Goal: Transaction & Acquisition: Download file/media

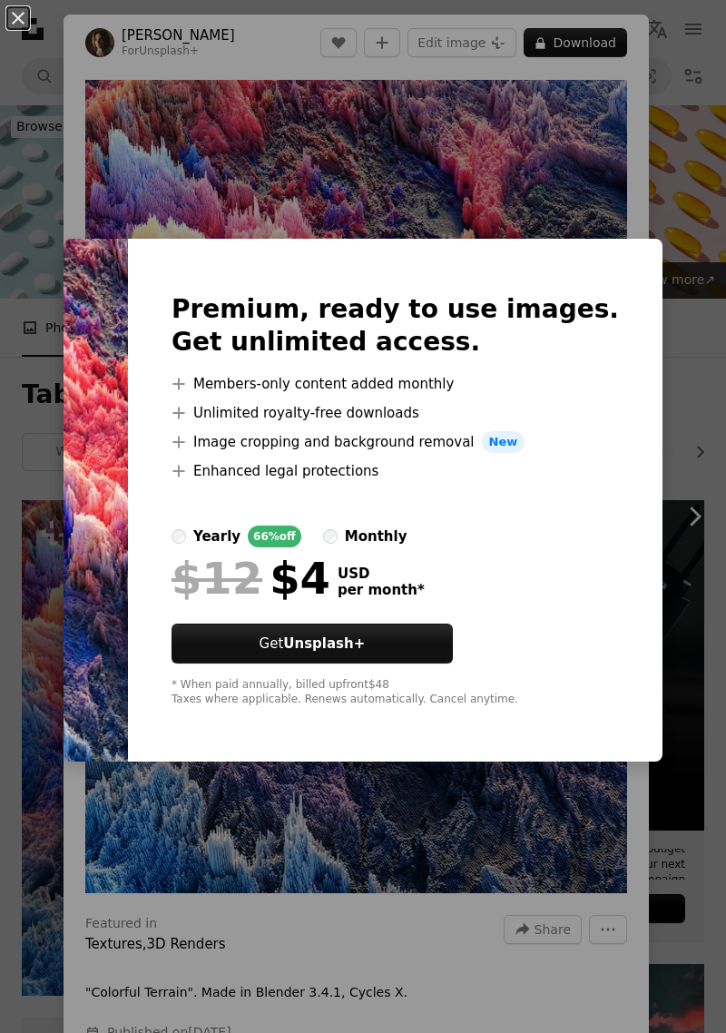
scroll to position [278, 0]
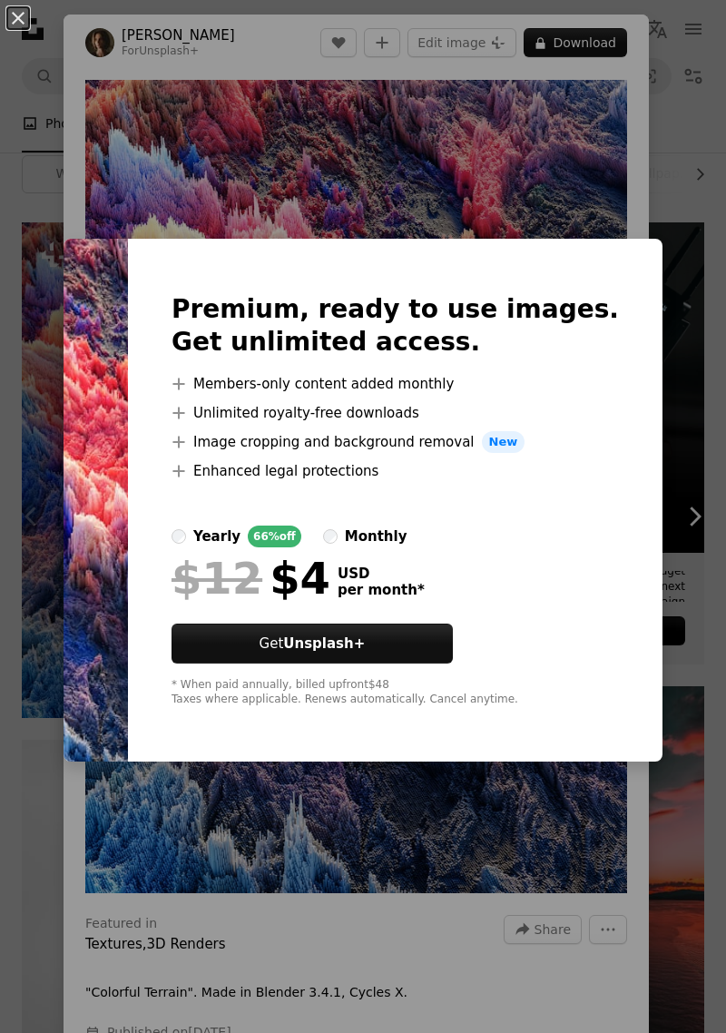
click at [117, 412] on img at bounding box center [96, 500] width 64 height 523
click at [120, 416] on img at bounding box center [96, 500] width 64 height 523
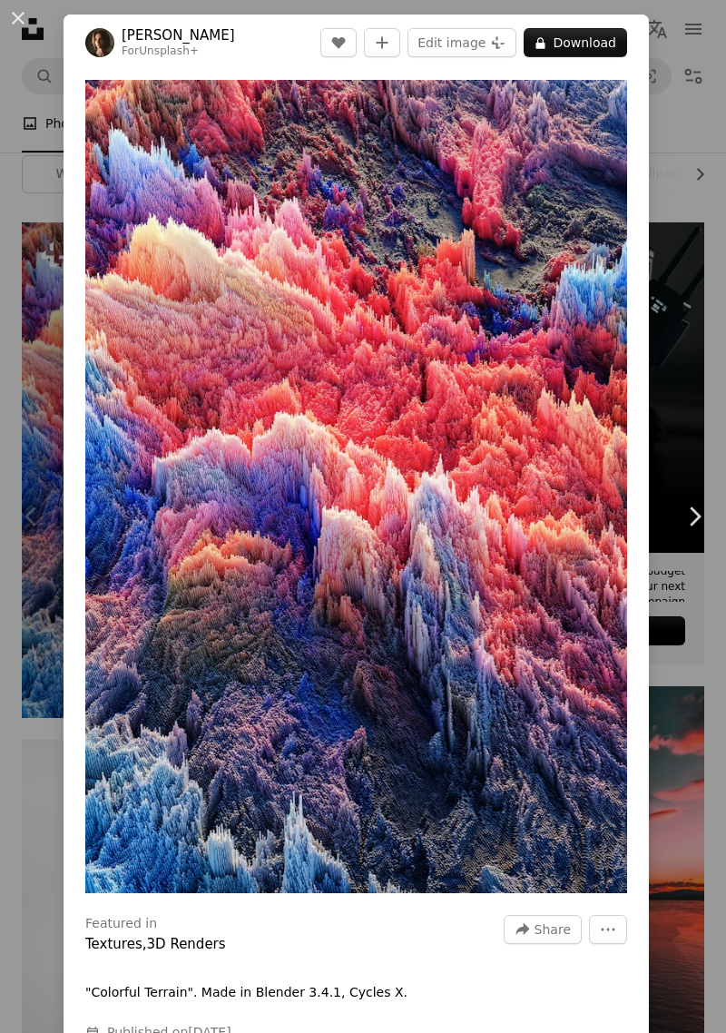
click at [700, 518] on icon "Chevron right" at bounding box center [694, 516] width 29 height 29
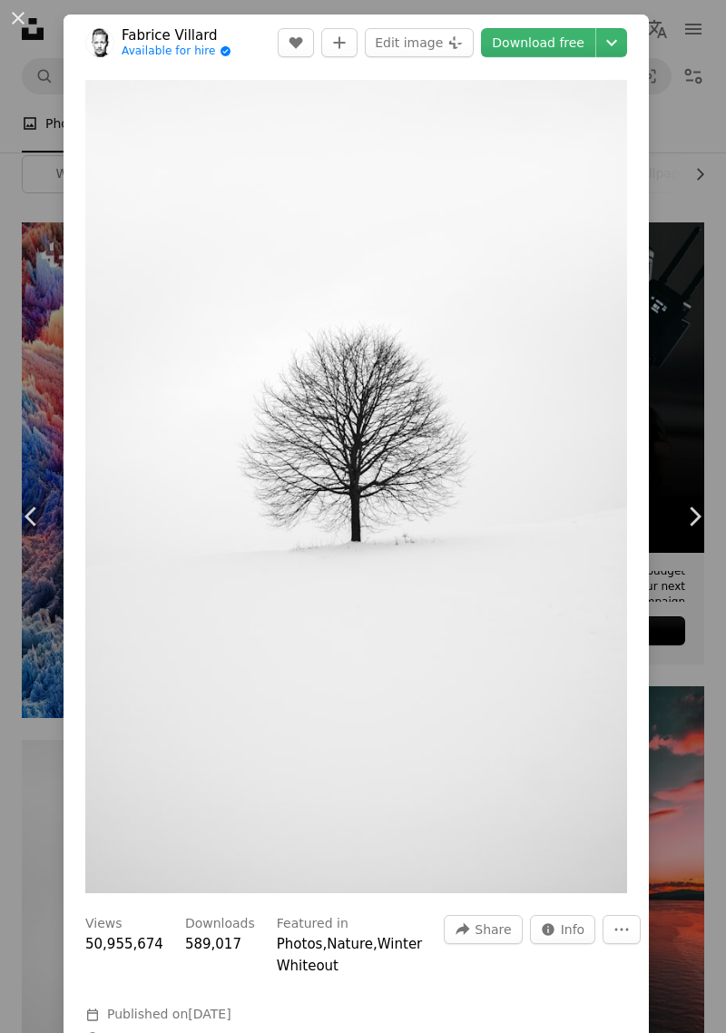
click at [692, 517] on icon "Chevron right" at bounding box center [694, 516] width 29 height 29
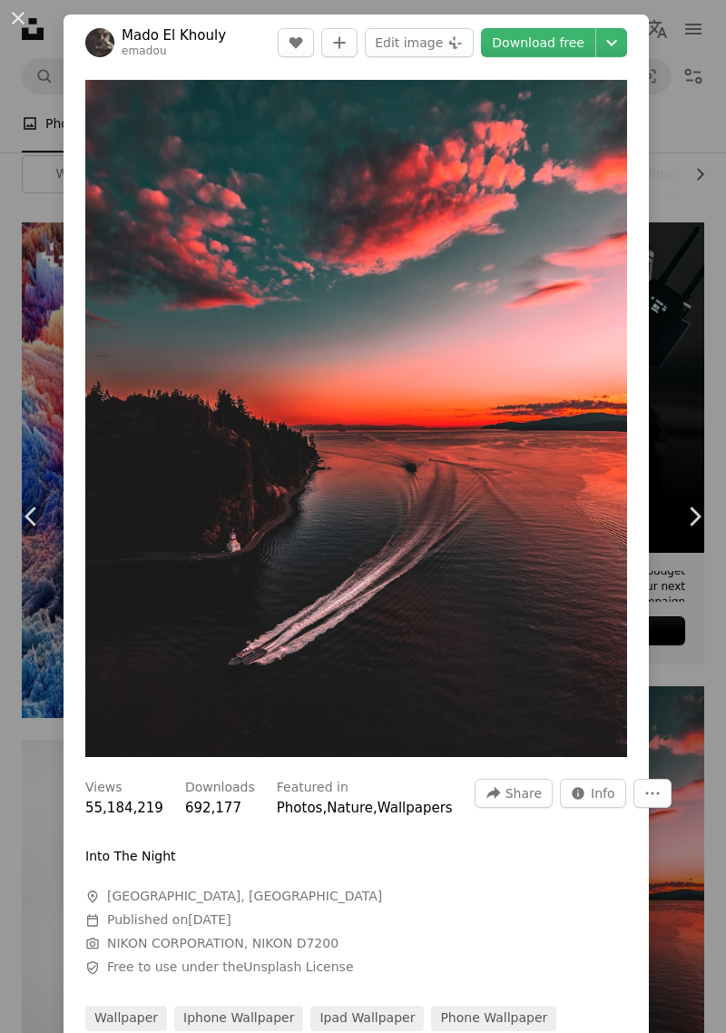
click at [692, 517] on icon "Chevron right" at bounding box center [694, 516] width 29 height 29
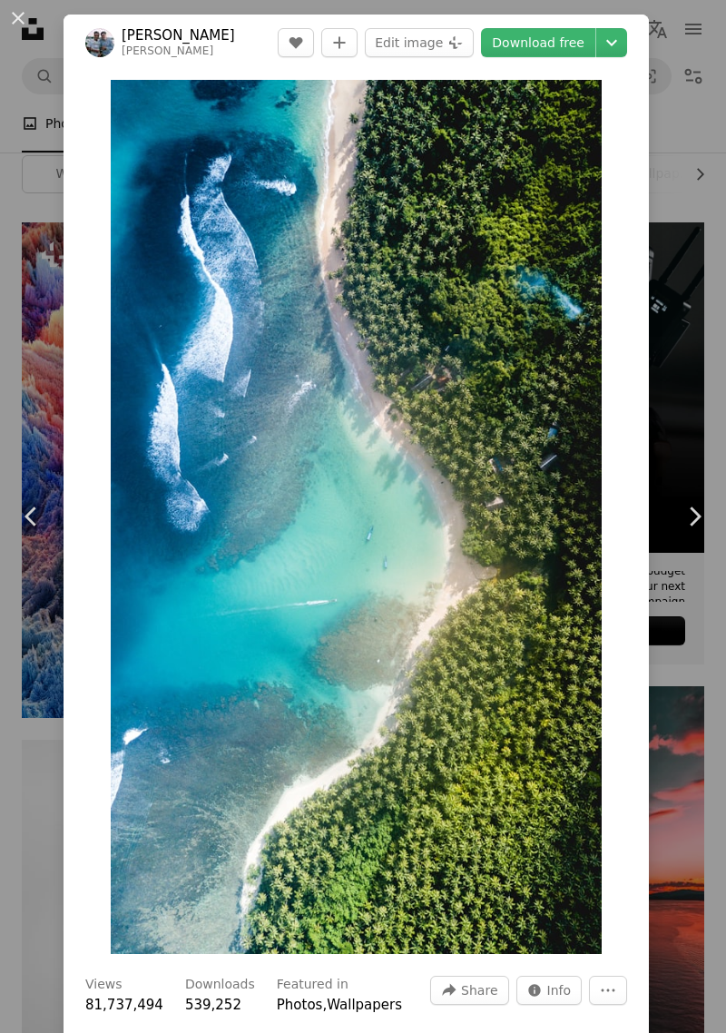
click at [698, 512] on icon "Chevron right" at bounding box center [694, 516] width 29 height 29
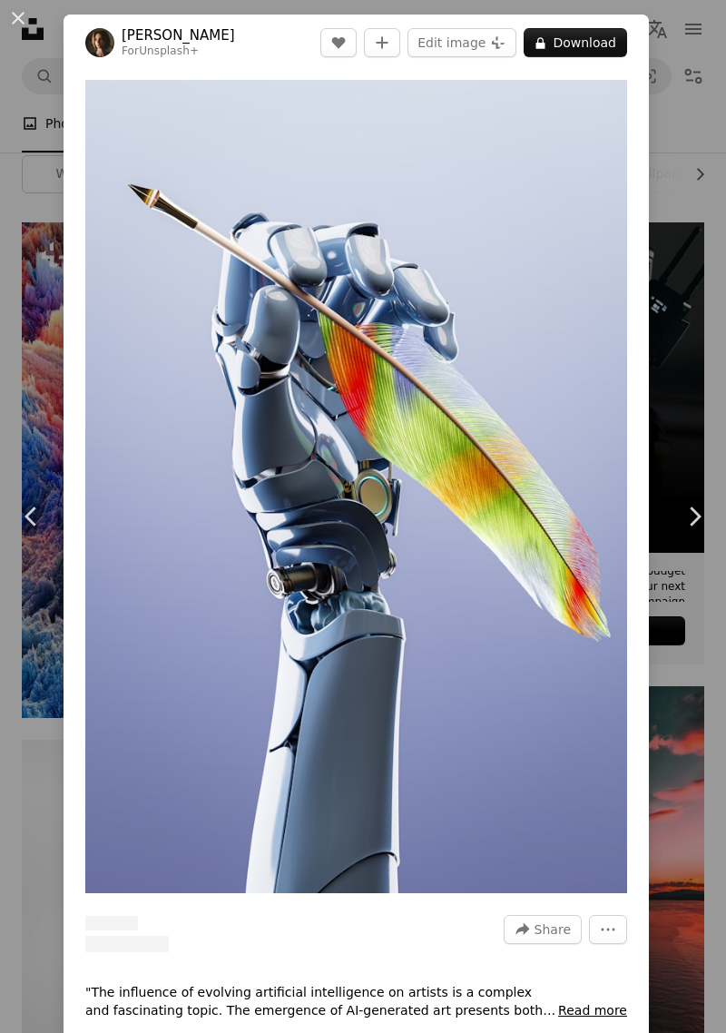
click at [695, 517] on icon "Chevron right" at bounding box center [694, 516] width 29 height 29
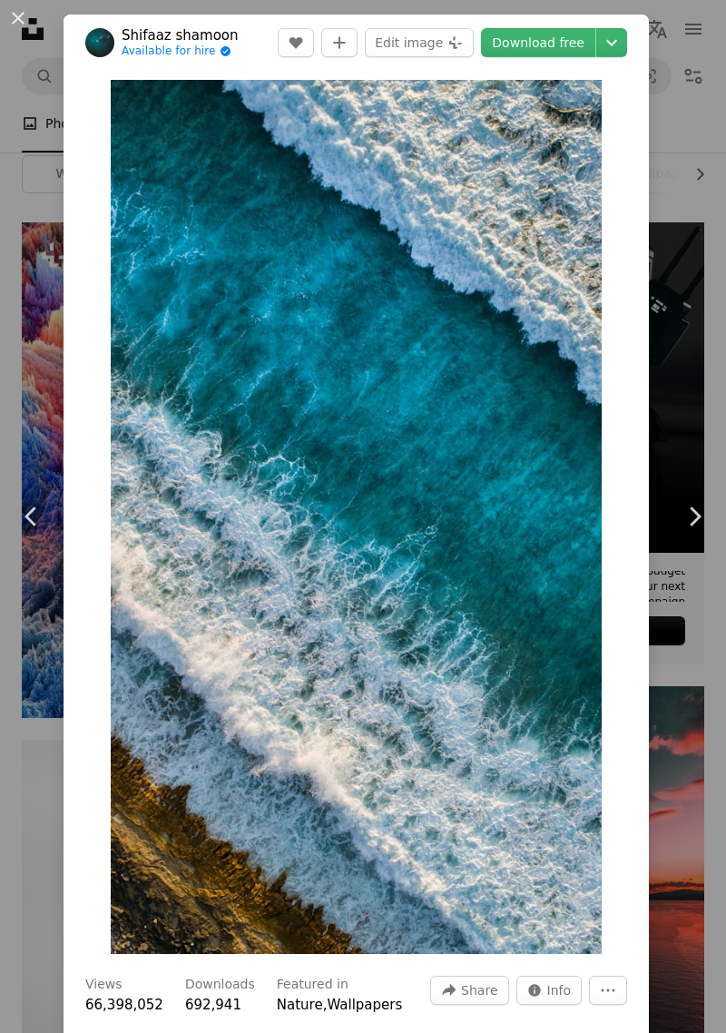
click at [702, 519] on icon "Chevron right" at bounding box center [694, 516] width 29 height 29
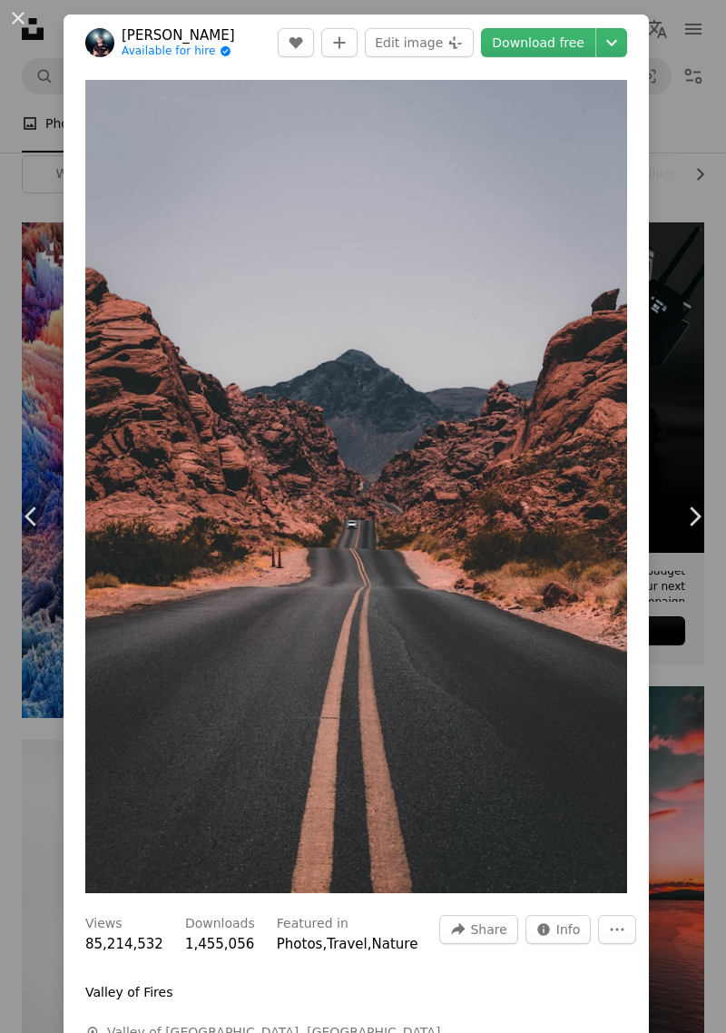
click at [692, 517] on icon "Chevron right" at bounding box center [694, 516] width 29 height 29
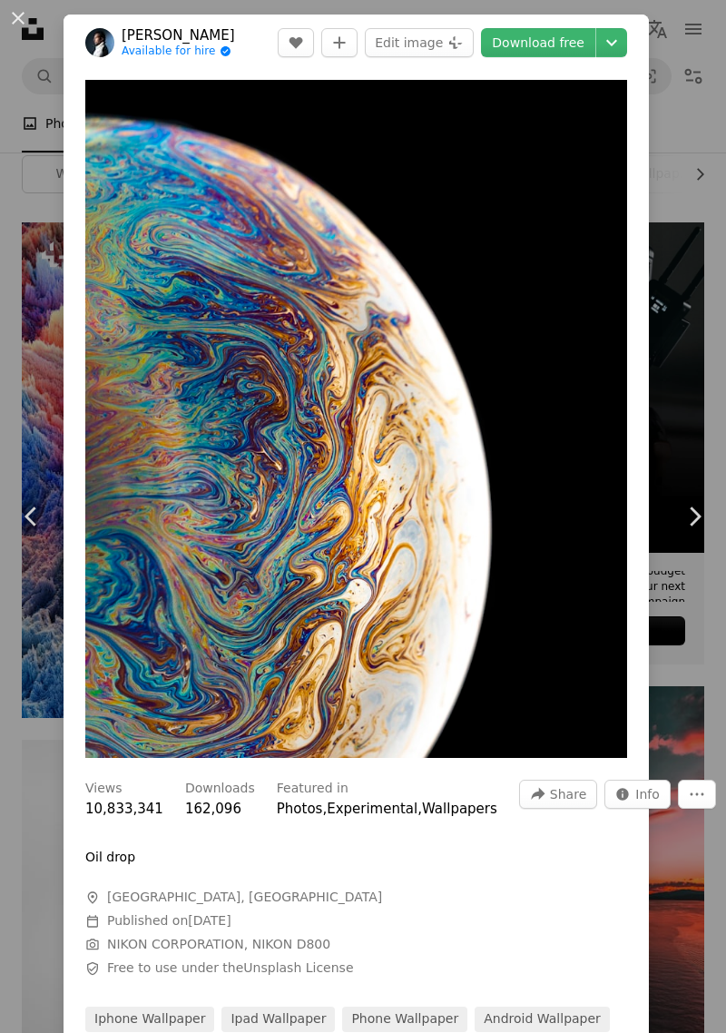
click at [692, 517] on icon "Chevron right" at bounding box center [694, 516] width 29 height 29
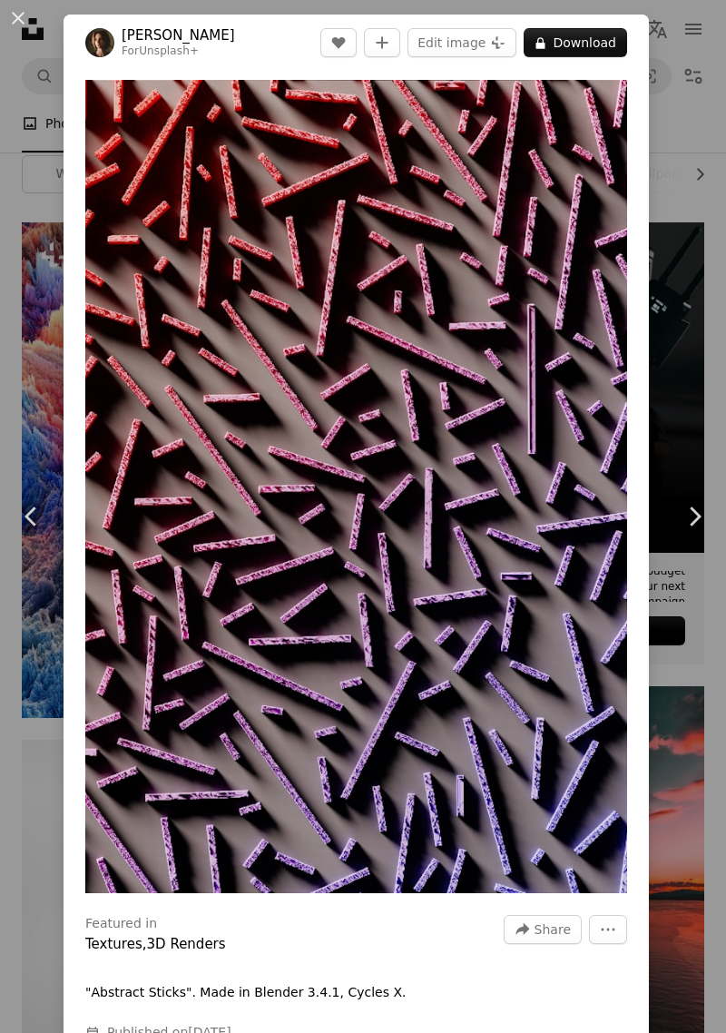
click at [692, 517] on icon "Chevron right" at bounding box center [694, 516] width 29 height 29
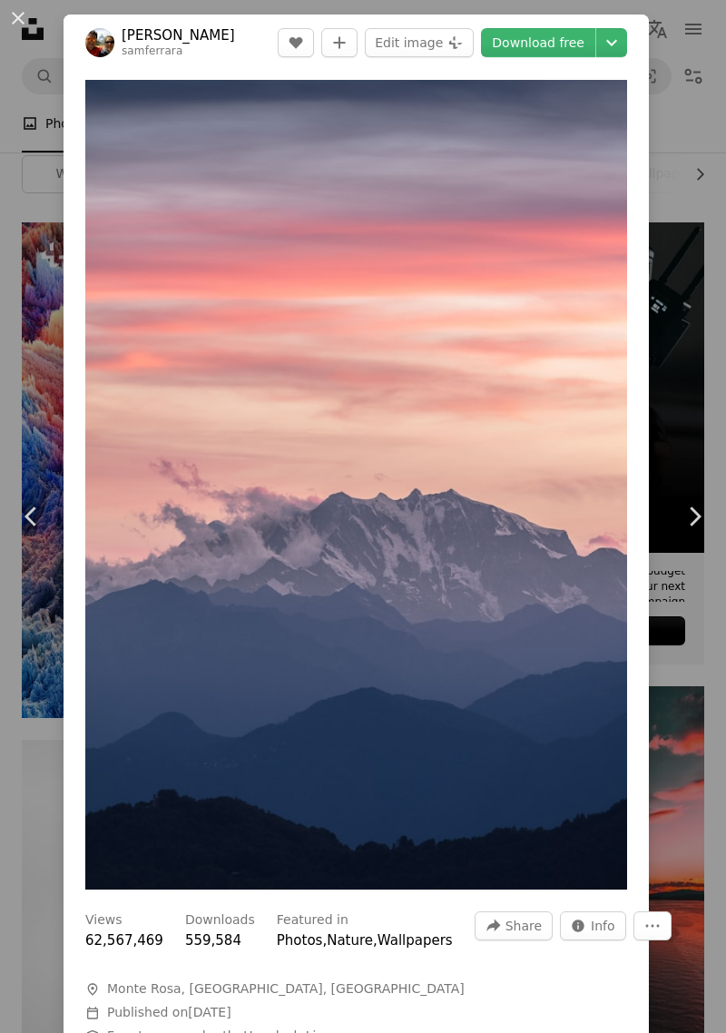
click at [693, 526] on icon "Chevron right" at bounding box center [694, 516] width 29 height 29
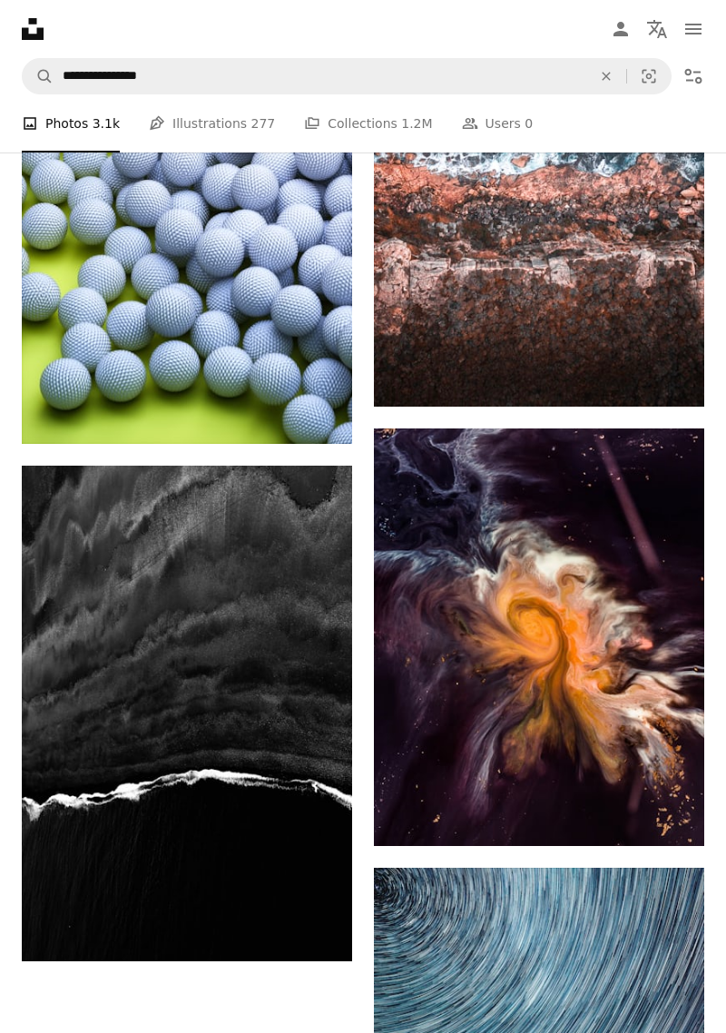
scroll to position [4771, 0]
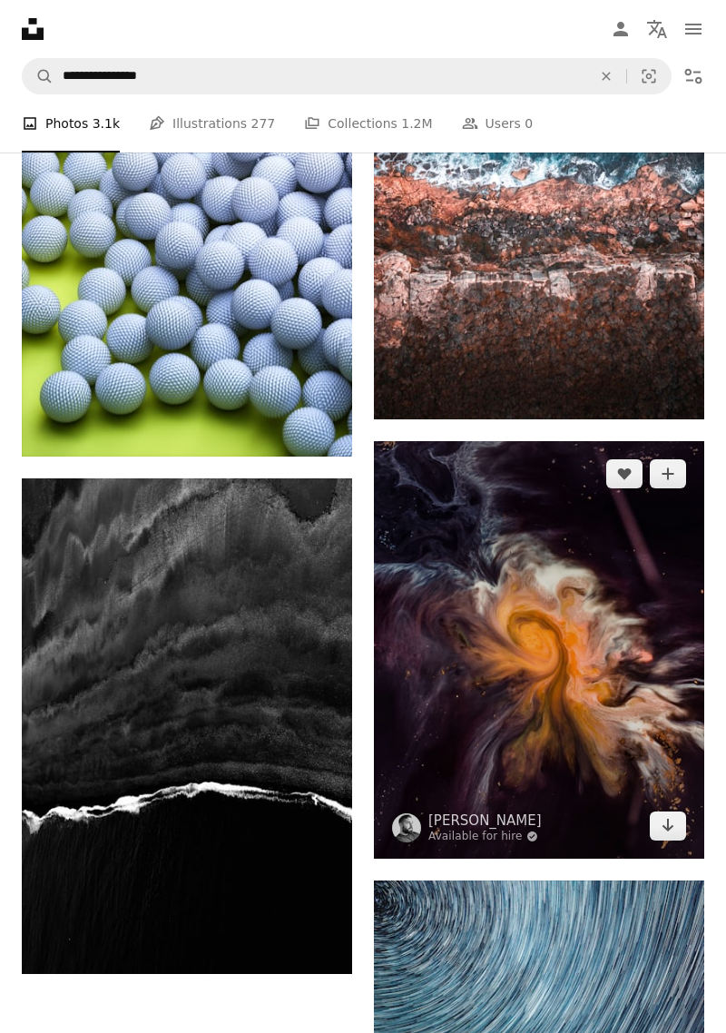
click at [652, 768] on img at bounding box center [539, 650] width 330 height 418
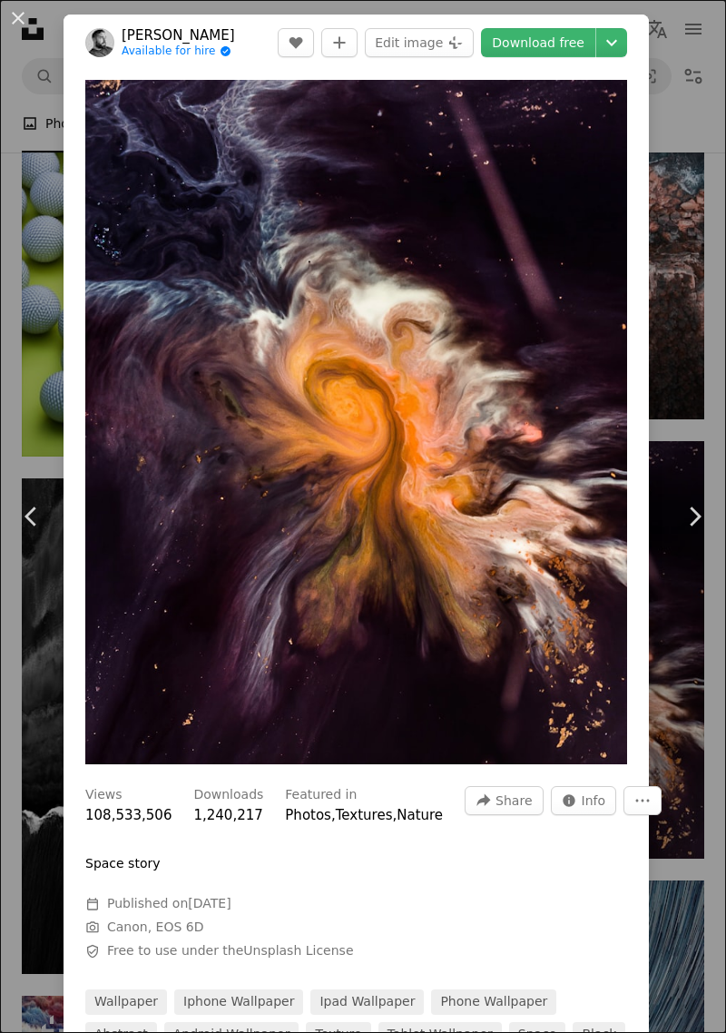
click at [695, 531] on icon "Chevron right" at bounding box center [694, 516] width 29 height 29
click at [701, 531] on icon "Chevron right" at bounding box center [694, 516] width 29 height 29
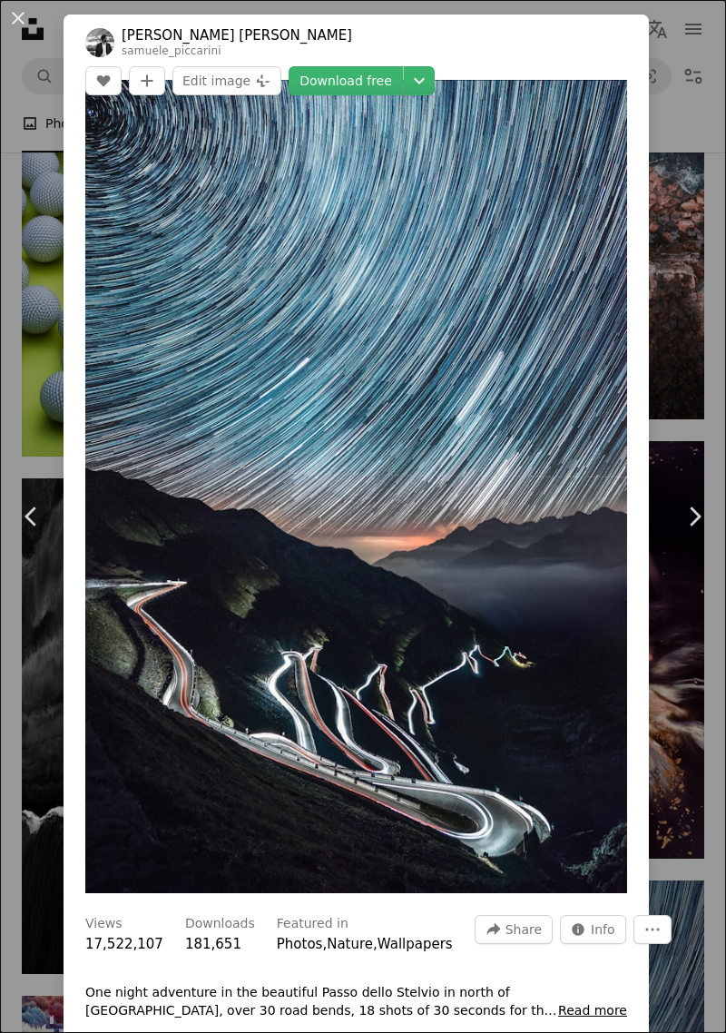
click at [702, 531] on icon "Chevron right" at bounding box center [694, 516] width 29 height 29
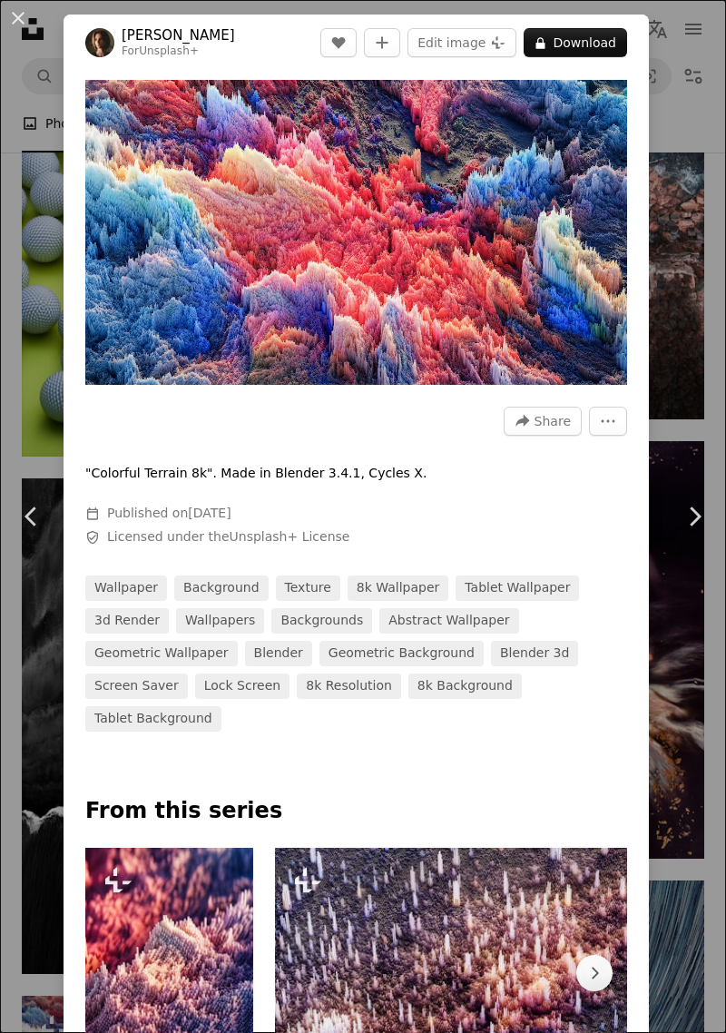
click at [711, 548] on link "Chevron right" at bounding box center [695, 516] width 64 height 174
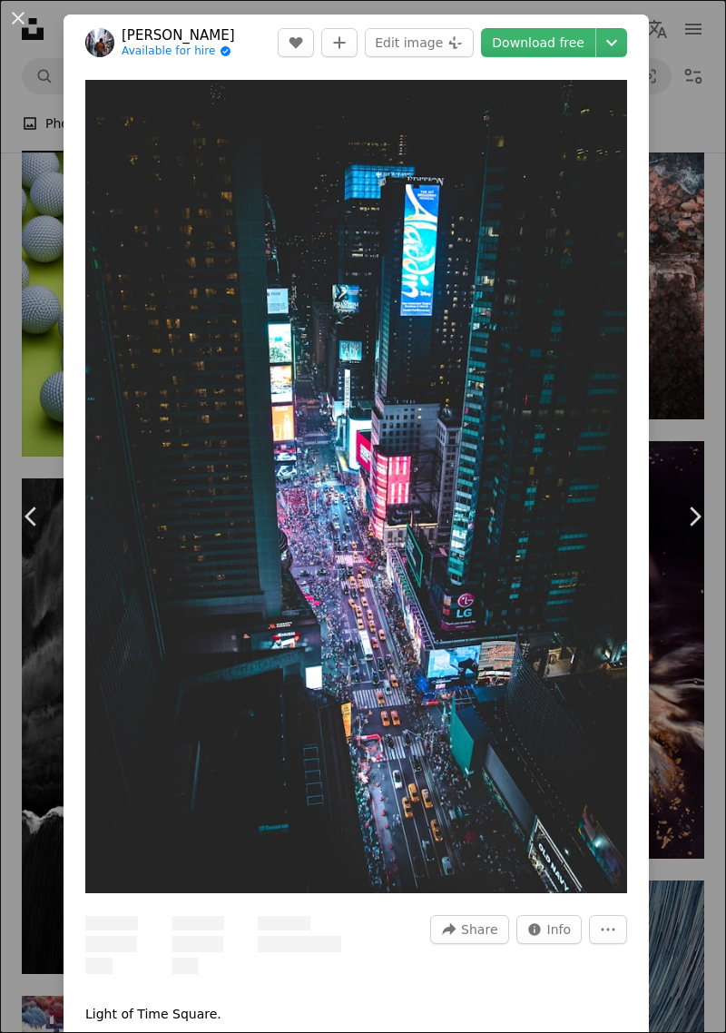
click at [711, 567] on link "Chevron right" at bounding box center [695, 516] width 64 height 174
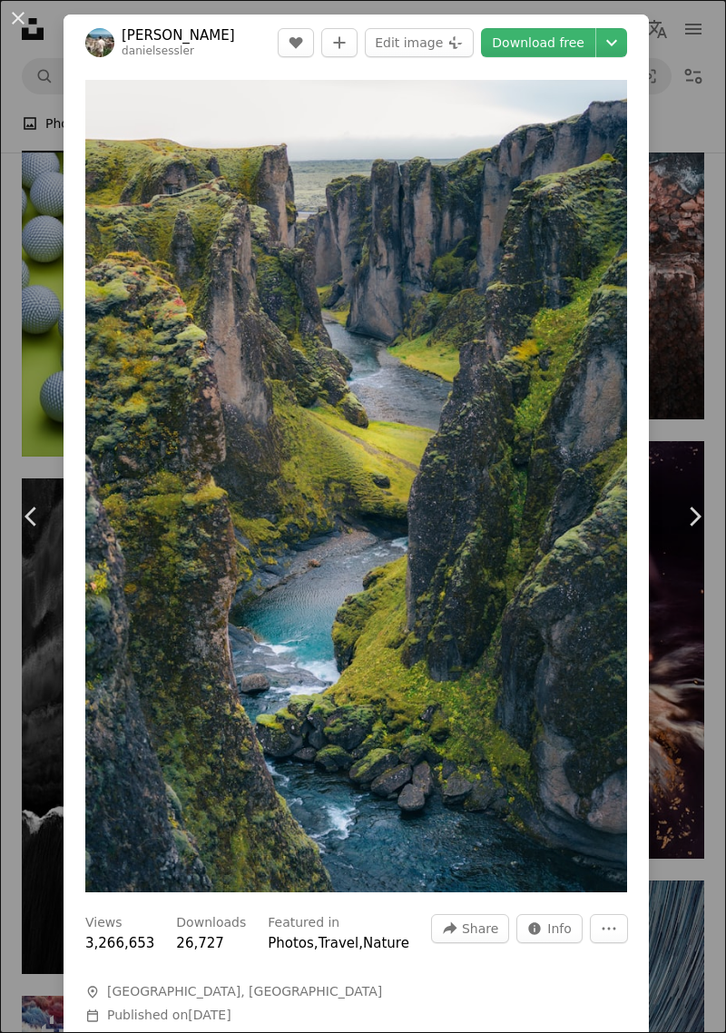
click at [698, 531] on icon "Chevron right" at bounding box center [694, 516] width 29 height 29
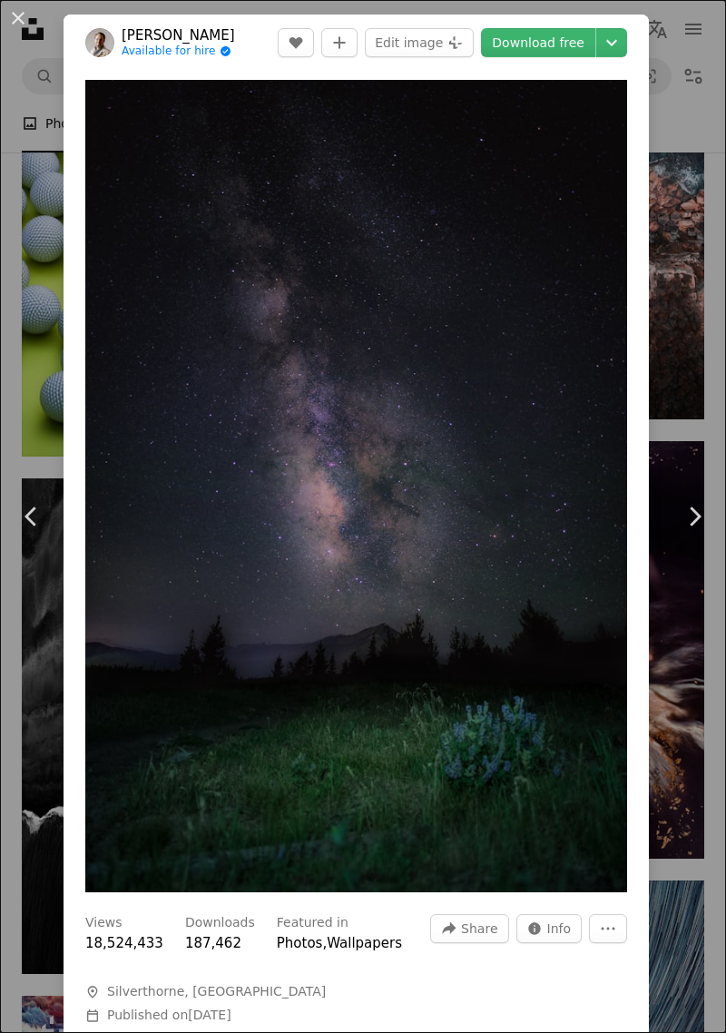
click at [695, 531] on icon "Chevron right" at bounding box center [694, 516] width 29 height 29
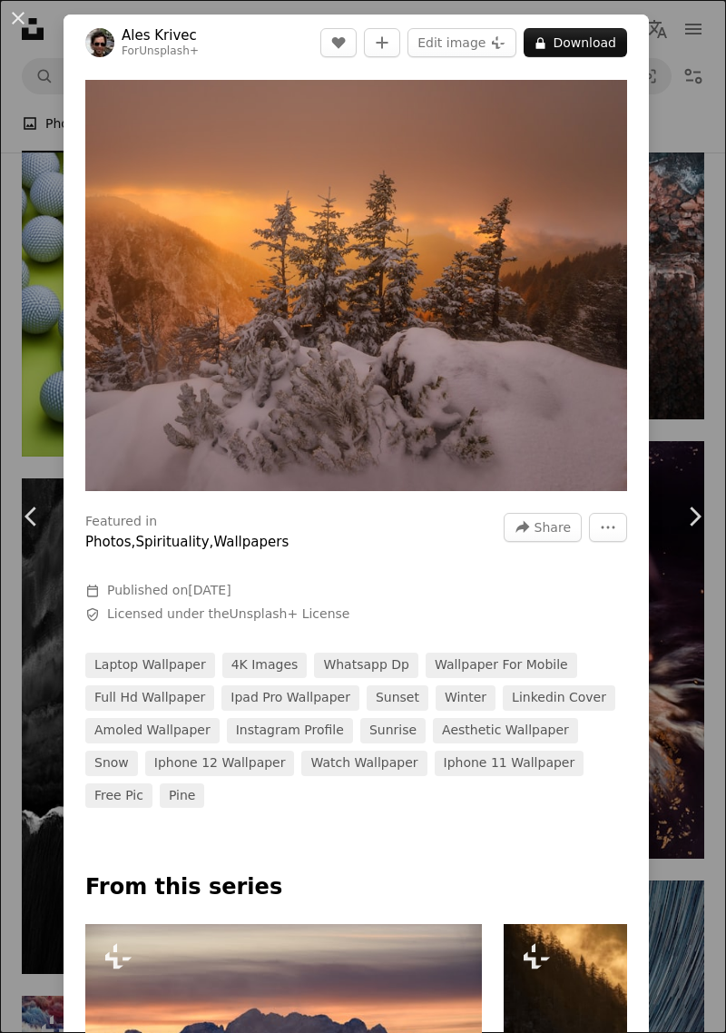
click at [698, 531] on icon "Chevron right" at bounding box center [694, 516] width 29 height 29
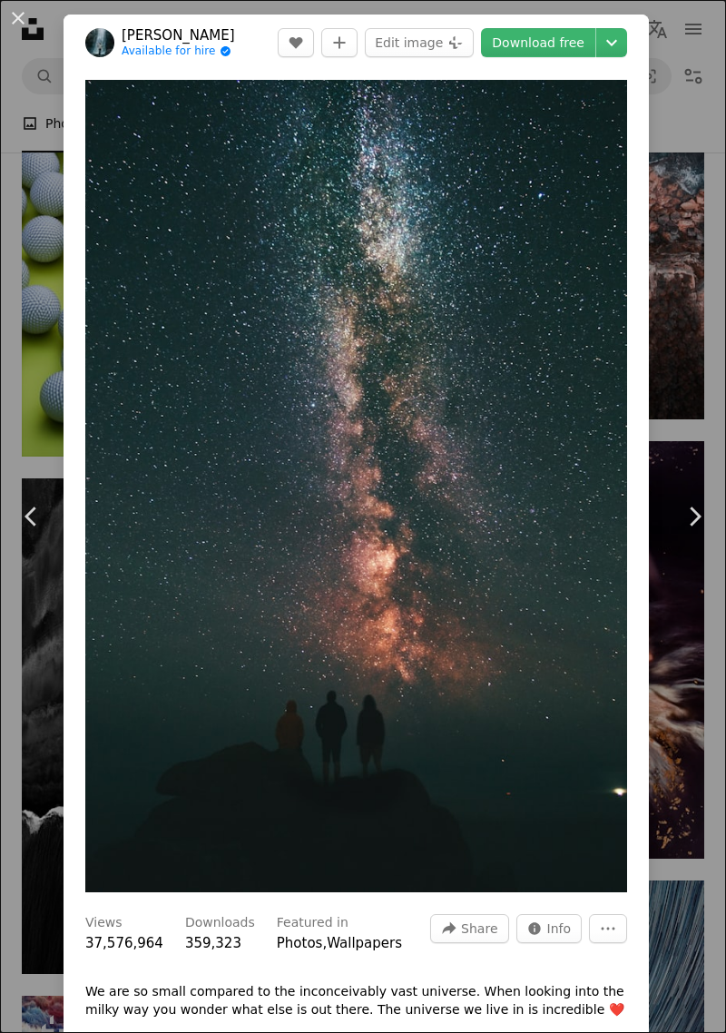
click at [697, 526] on icon at bounding box center [696, 516] width 12 height 19
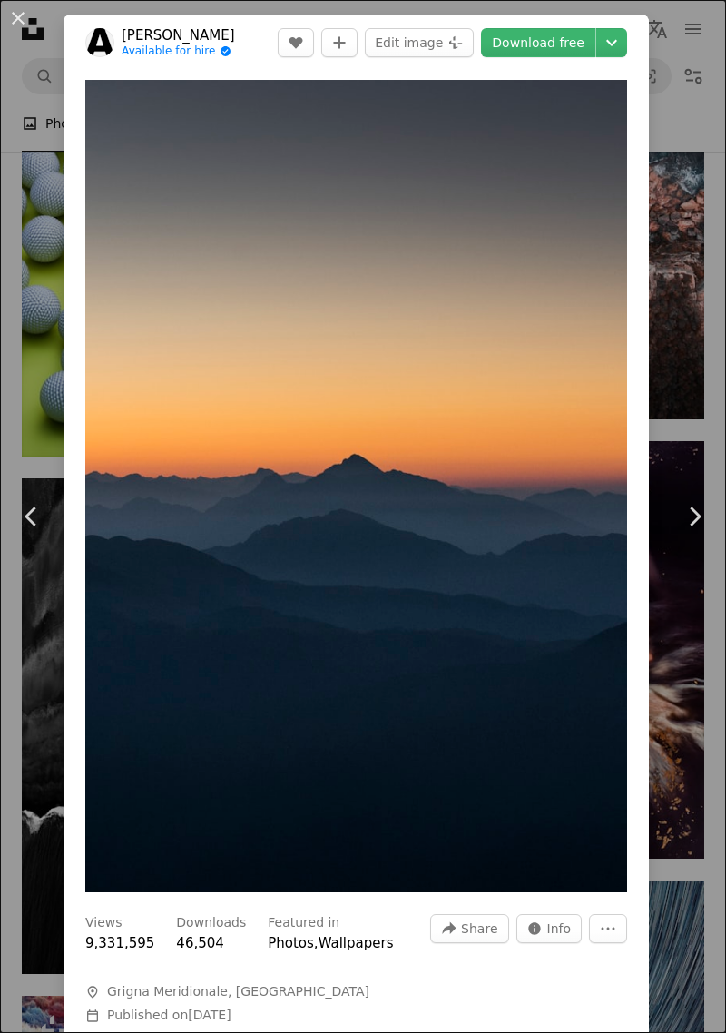
click at [697, 526] on icon at bounding box center [696, 516] width 12 height 19
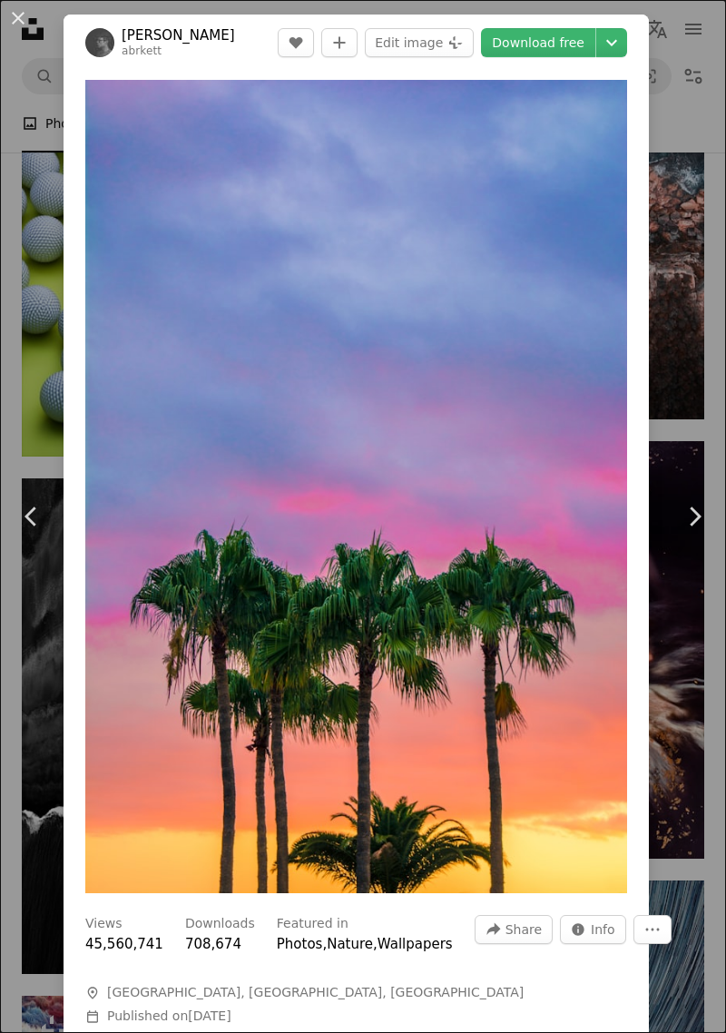
click at [697, 526] on icon at bounding box center [696, 516] width 12 height 19
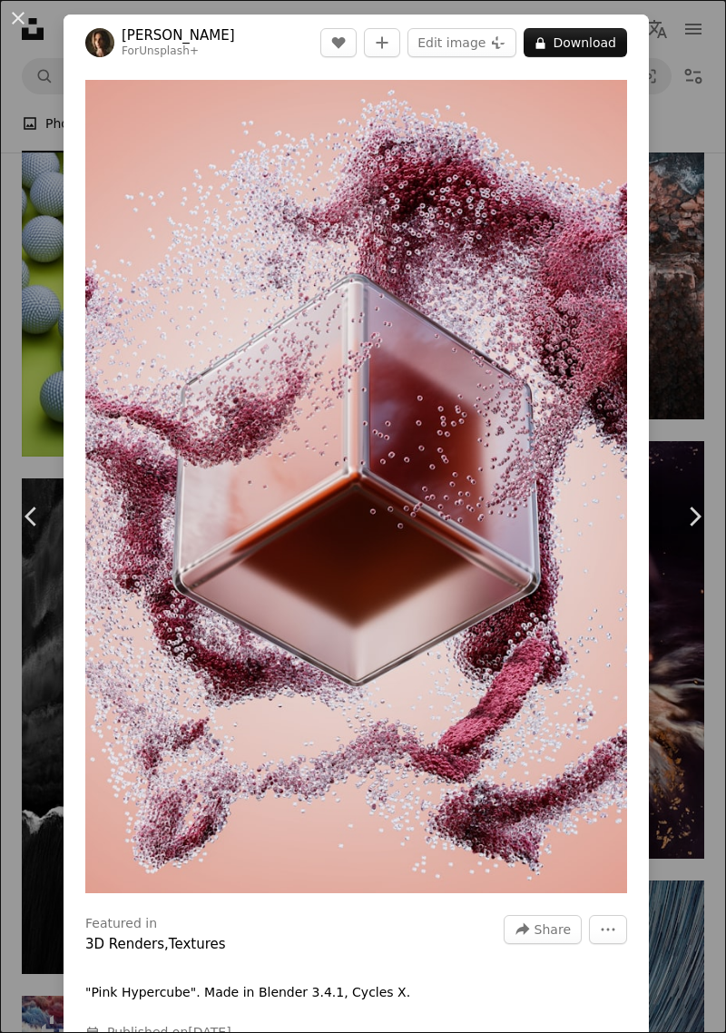
click at [697, 526] on icon at bounding box center [696, 516] width 12 height 19
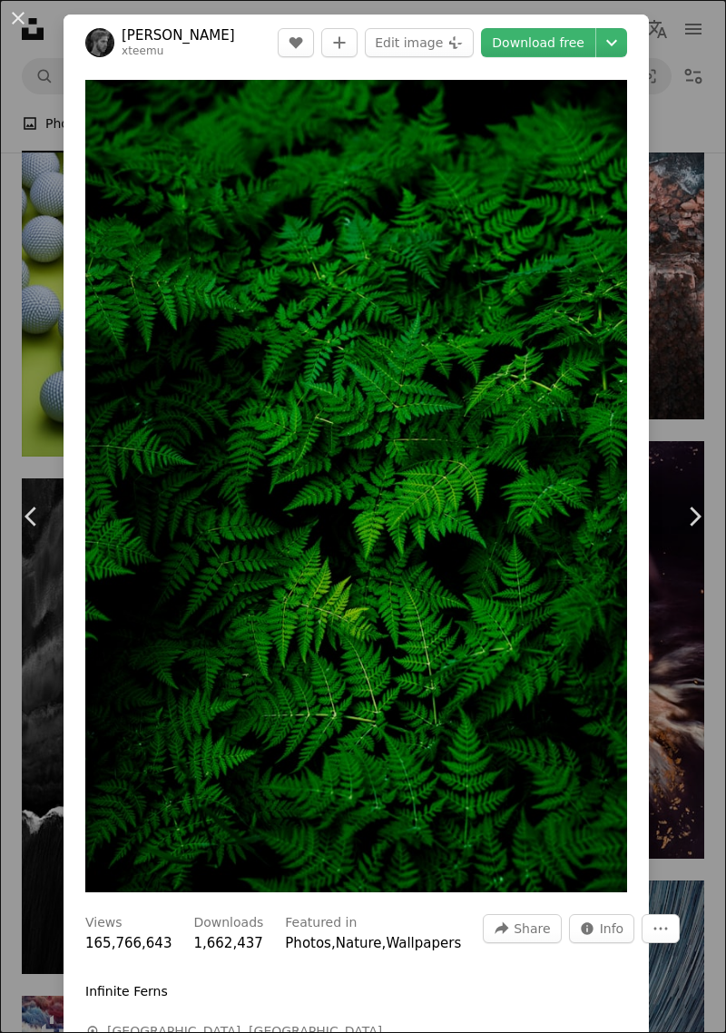
click at [703, 531] on icon "Chevron right" at bounding box center [694, 516] width 29 height 29
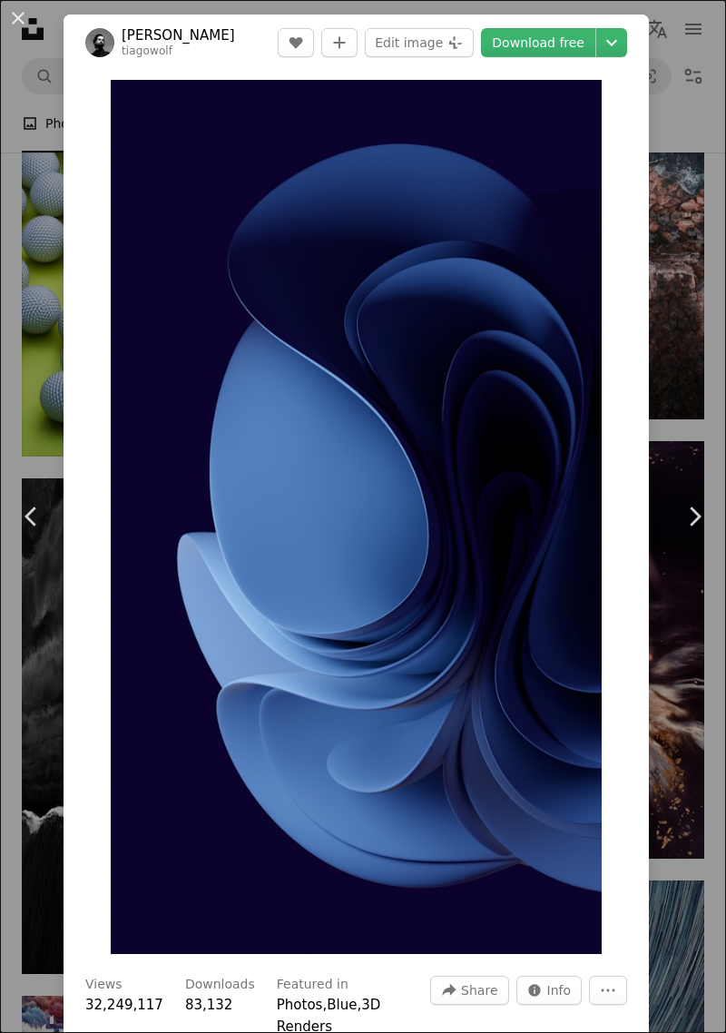
click at [701, 531] on icon "Chevron right" at bounding box center [694, 516] width 29 height 29
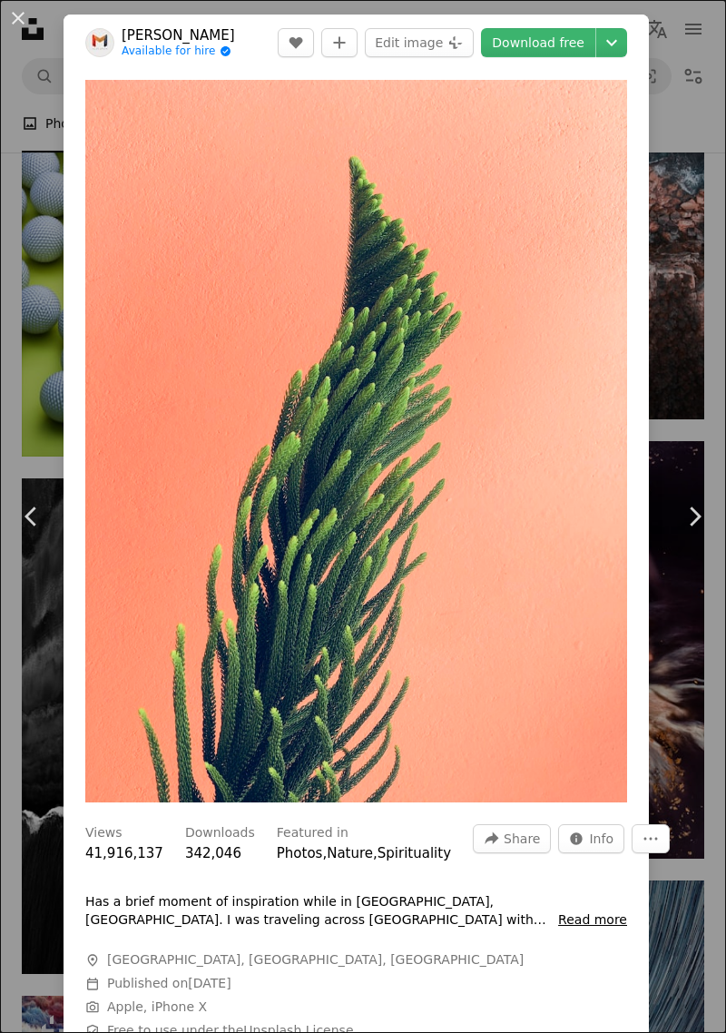
click at [701, 531] on icon "Chevron right" at bounding box center [694, 516] width 29 height 29
click at [706, 531] on icon "Chevron right" at bounding box center [694, 516] width 29 height 29
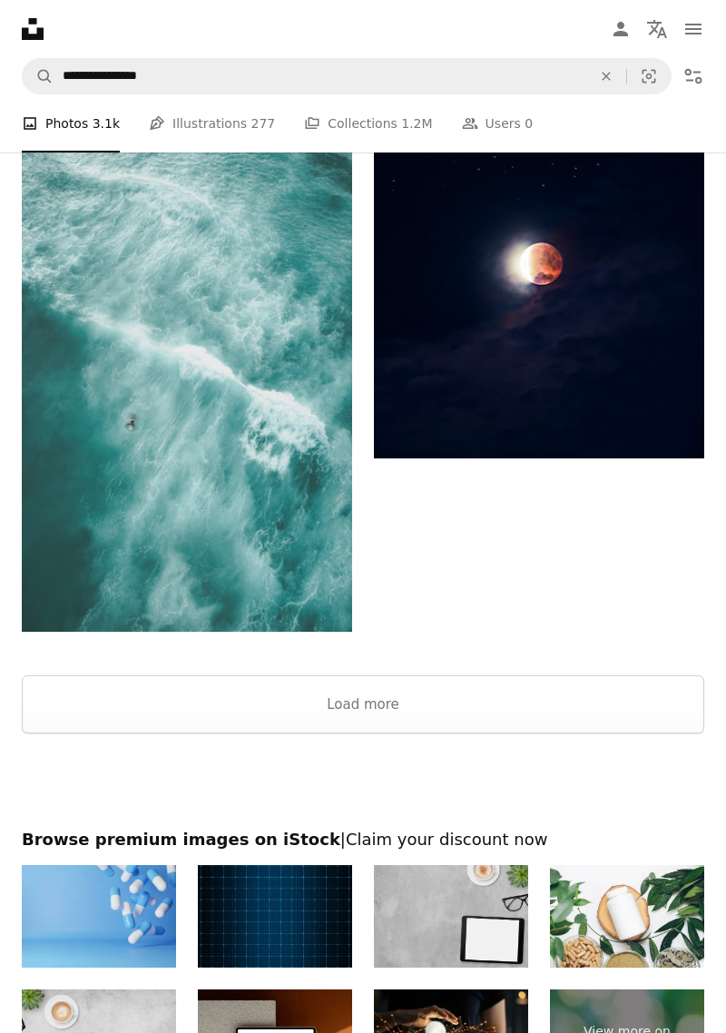
scroll to position [15320, 0]
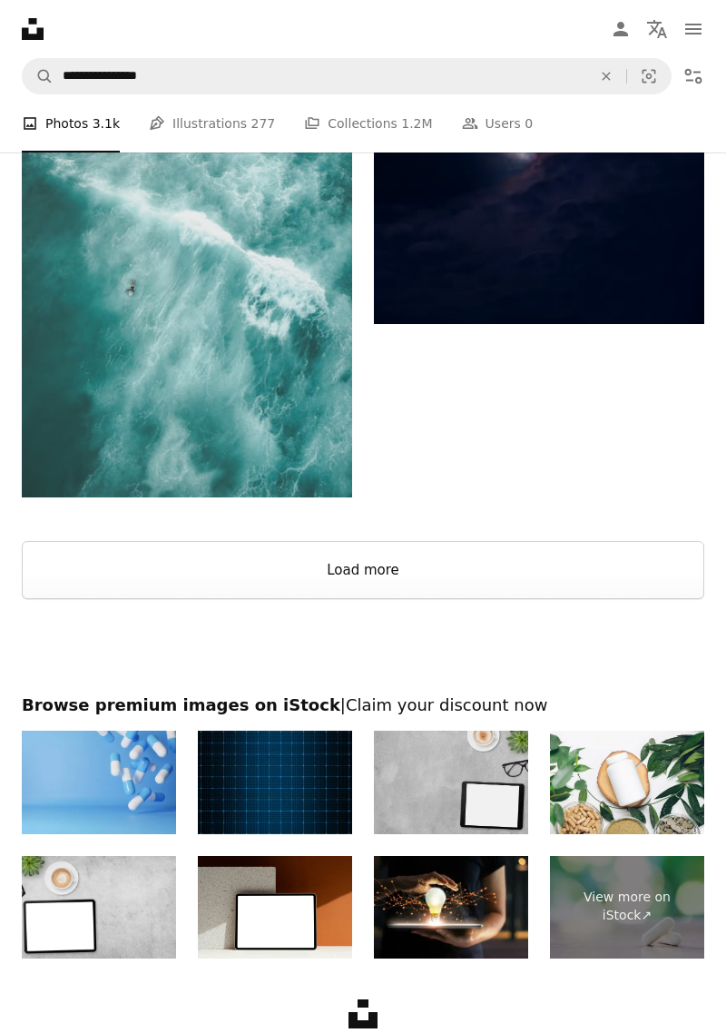
click at [639, 584] on button "Load more" at bounding box center [363, 570] width 683 height 58
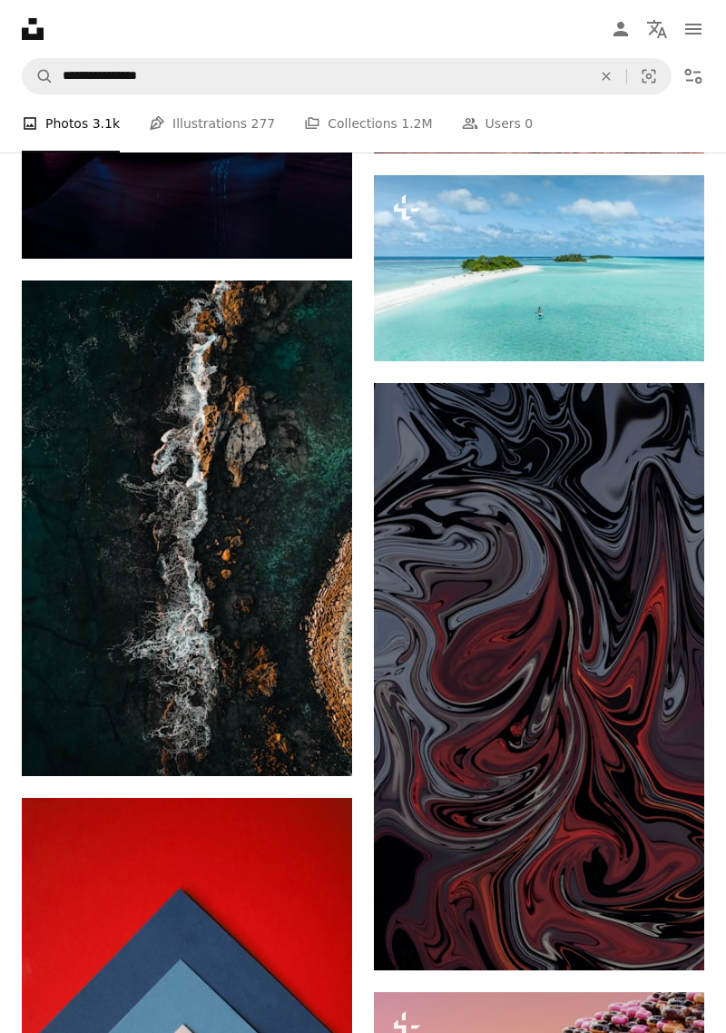
scroll to position [19555, 0]
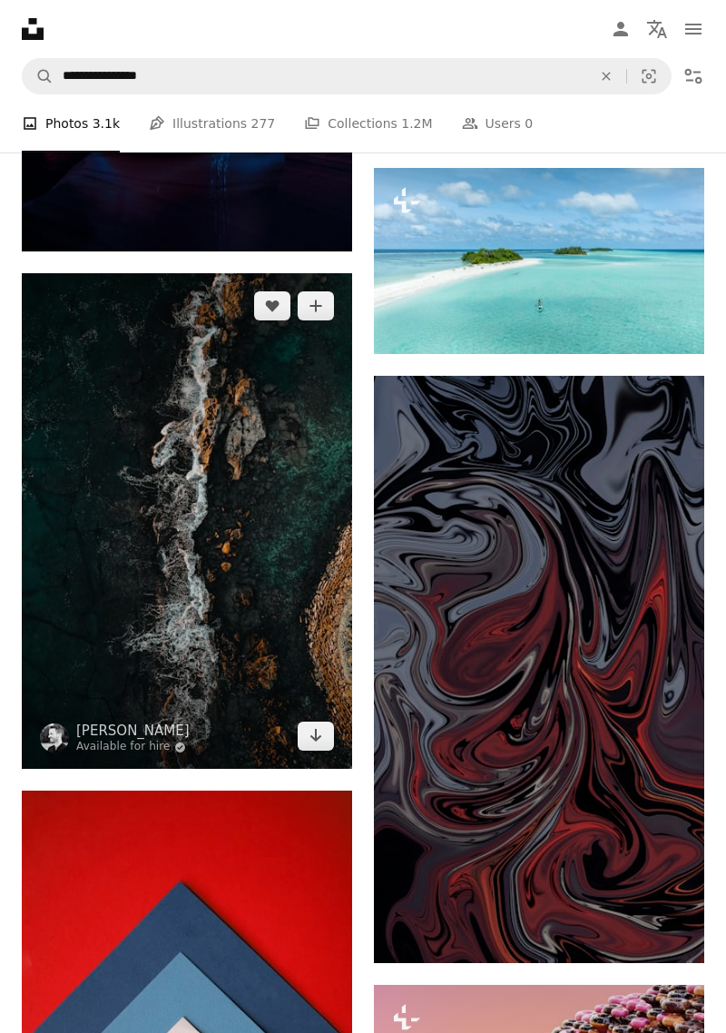
click at [66, 537] on img at bounding box center [187, 521] width 330 height 496
click at [91, 544] on img at bounding box center [187, 521] width 330 height 496
click at [89, 559] on img at bounding box center [187, 521] width 330 height 496
click at [88, 558] on img at bounding box center [187, 521] width 330 height 496
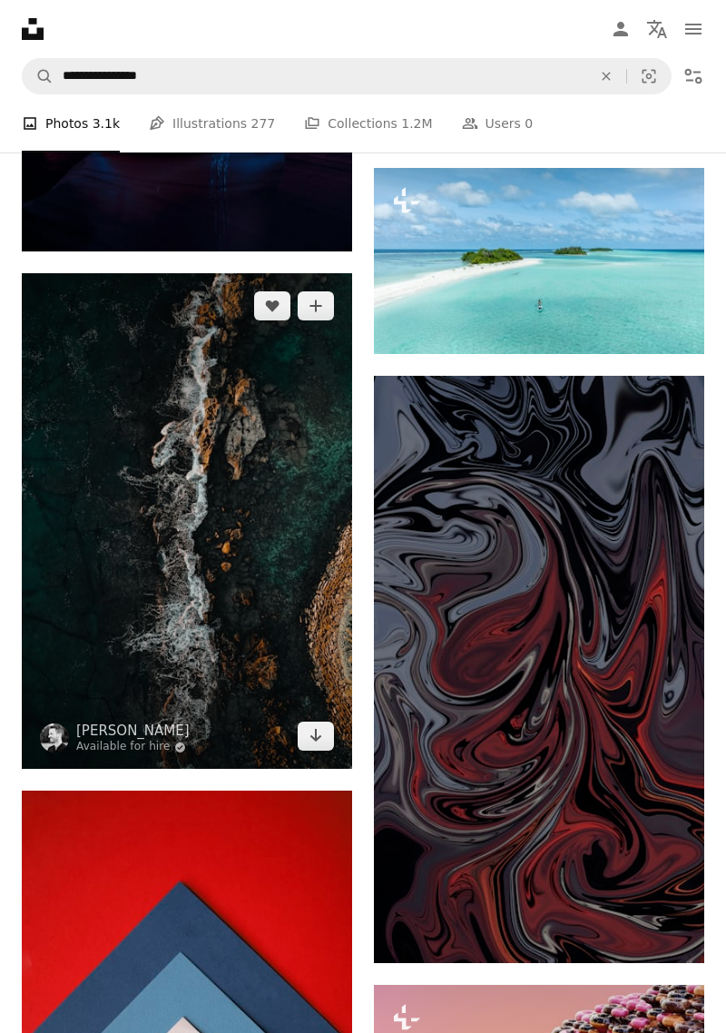
click at [88, 558] on img at bounding box center [187, 521] width 330 height 496
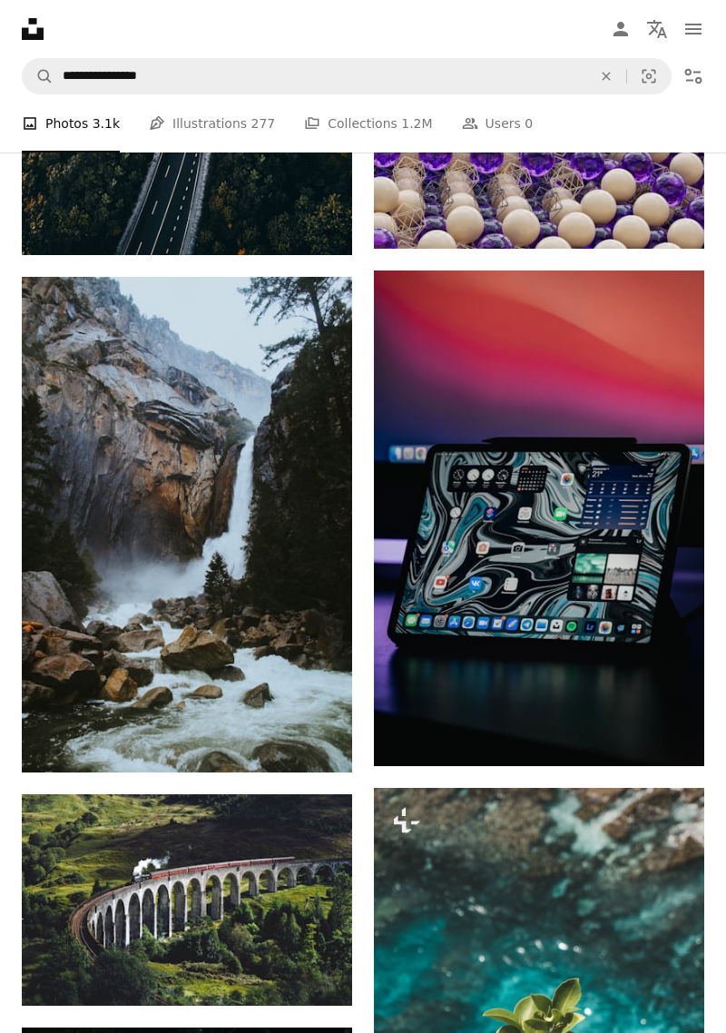
scroll to position [27432, 0]
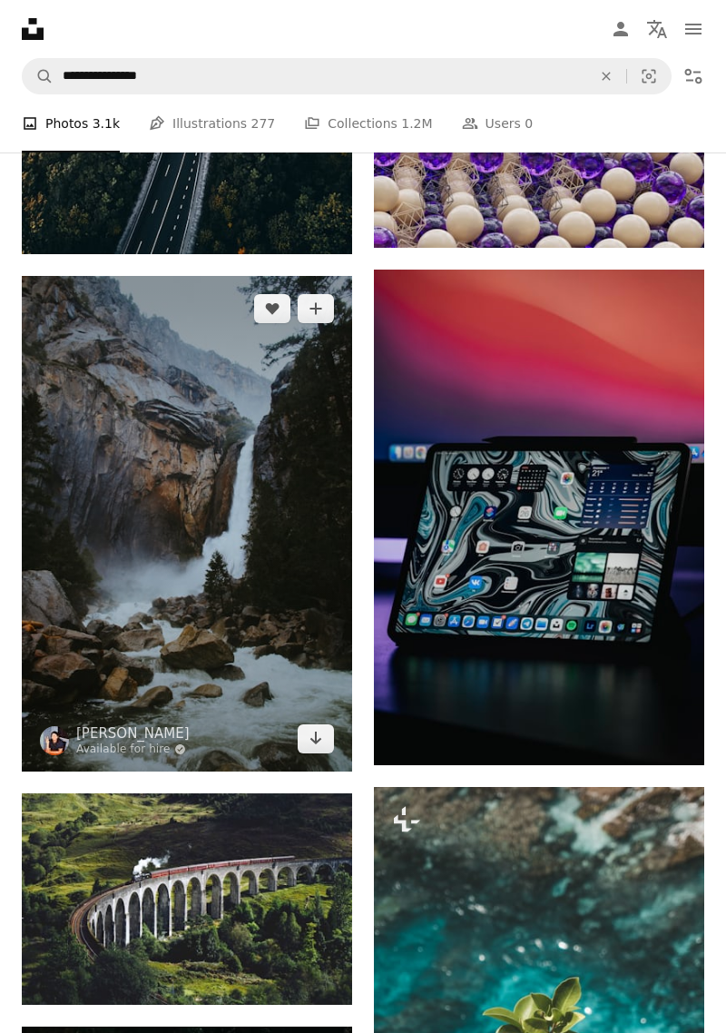
click at [77, 548] on img at bounding box center [187, 524] width 330 height 496
click at [82, 544] on img at bounding box center [187, 524] width 330 height 496
click at [83, 544] on img at bounding box center [187, 524] width 330 height 496
click at [83, 543] on img at bounding box center [187, 524] width 330 height 496
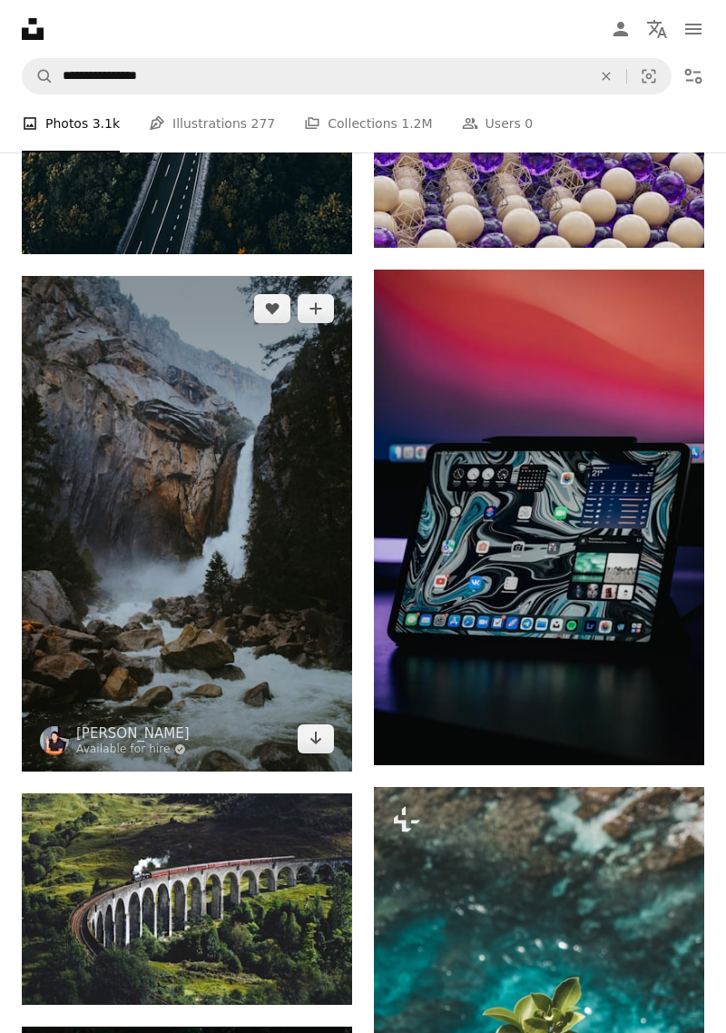
click at [87, 537] on img at bounding box center [187, 524] width 330 height 496
click at [84, 635] on img at bounding box center [187, 524] width 330 height 496
click at [304, 753] on link "Arrow pointing down" at bounding box center [316, 738] width 36 height 29
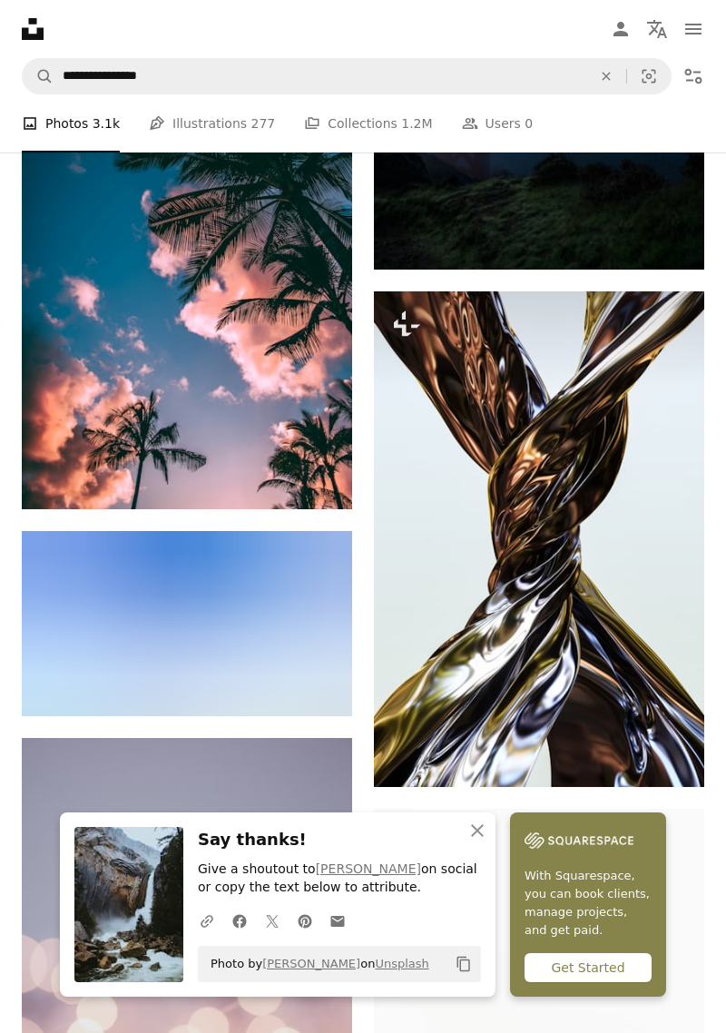
scroll to position [27432, 0]
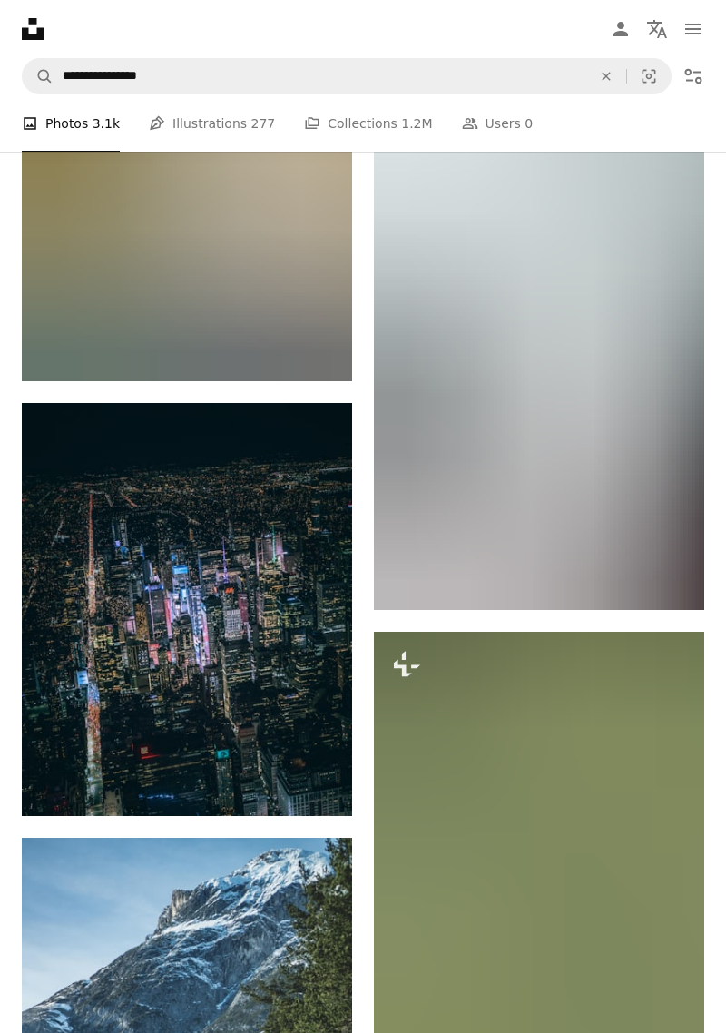
scroll to position [19555, 0]
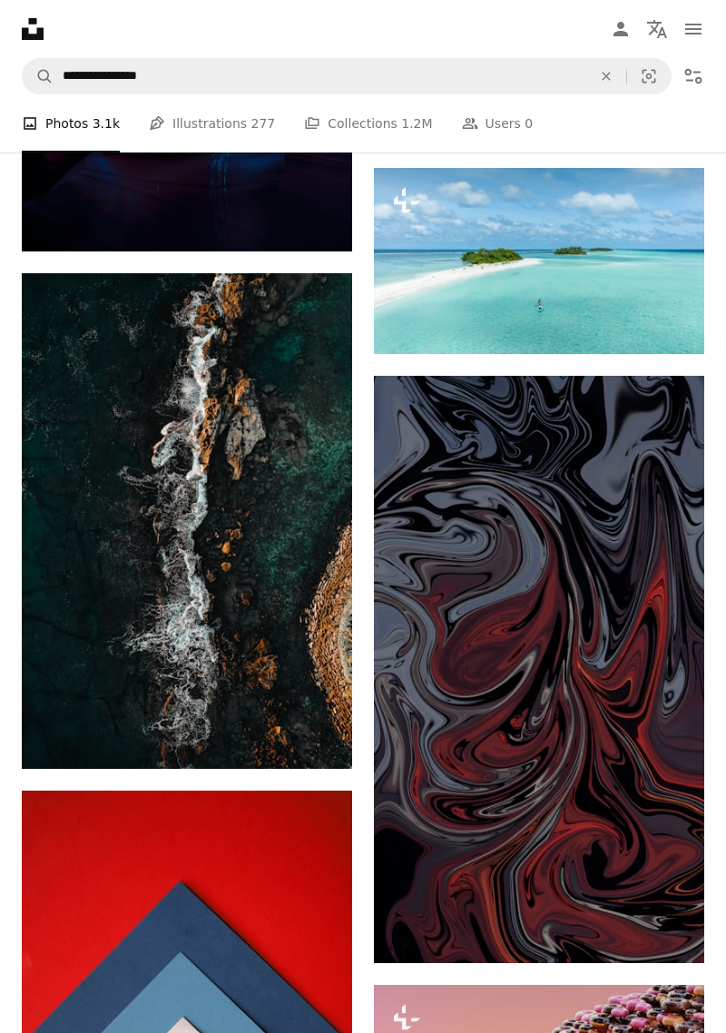
scroll to position [4771, 0]
